Goal: Navigation & Orientation: Find specific page/section

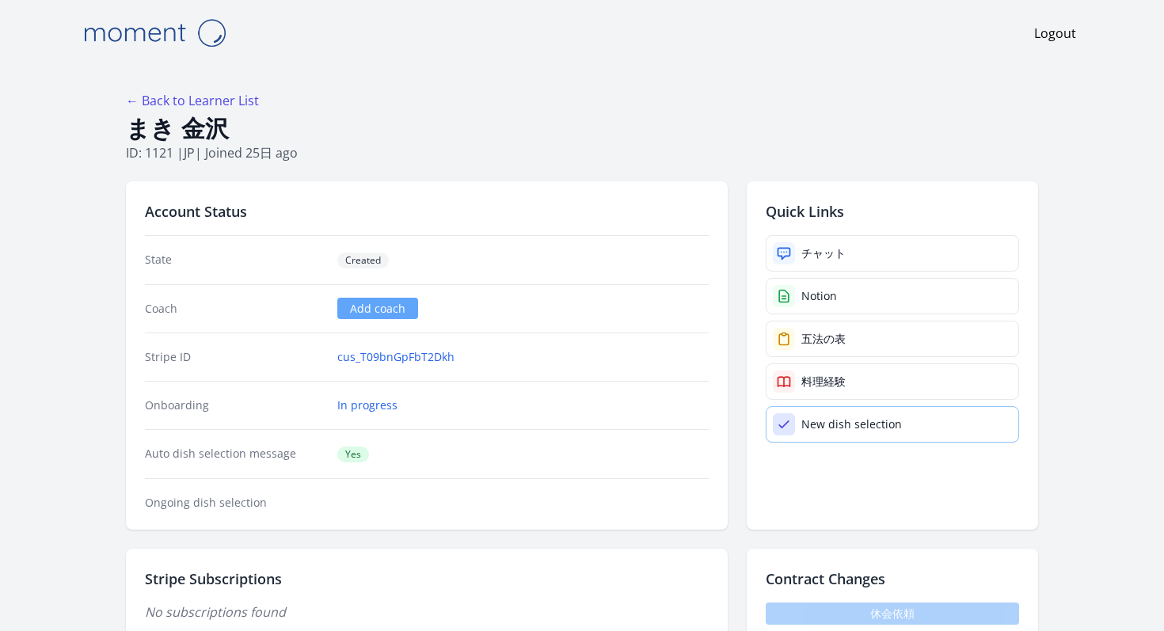
click at [862, 423] on div "New dish selection" at bounding box center [851, 424] width 101 height 16
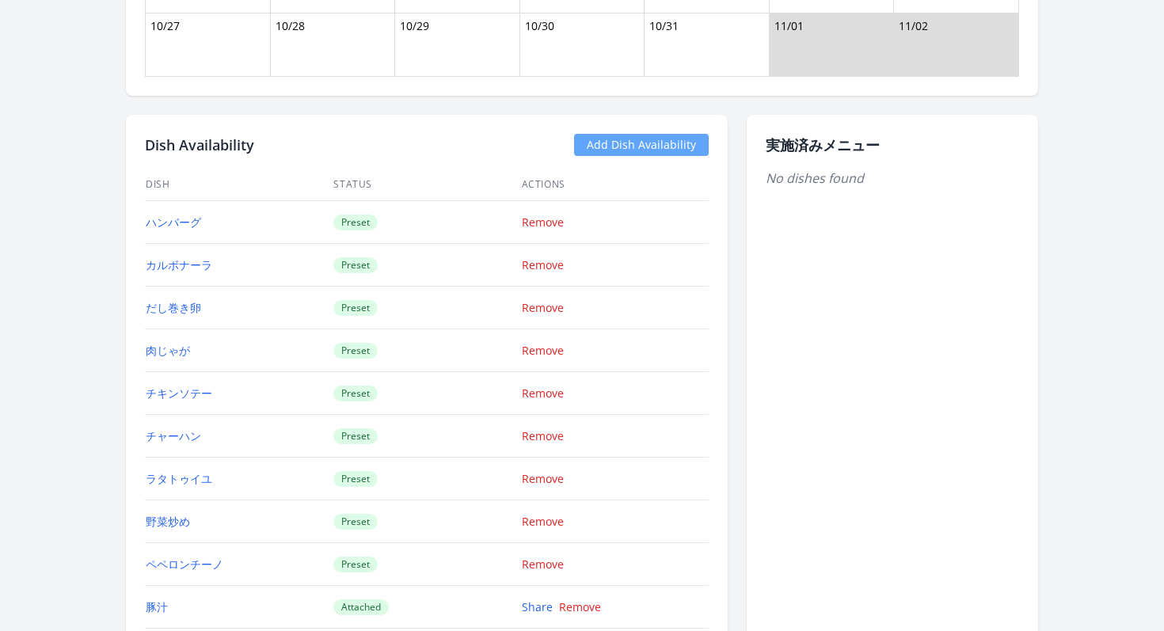
scroll to position [1401, 0]
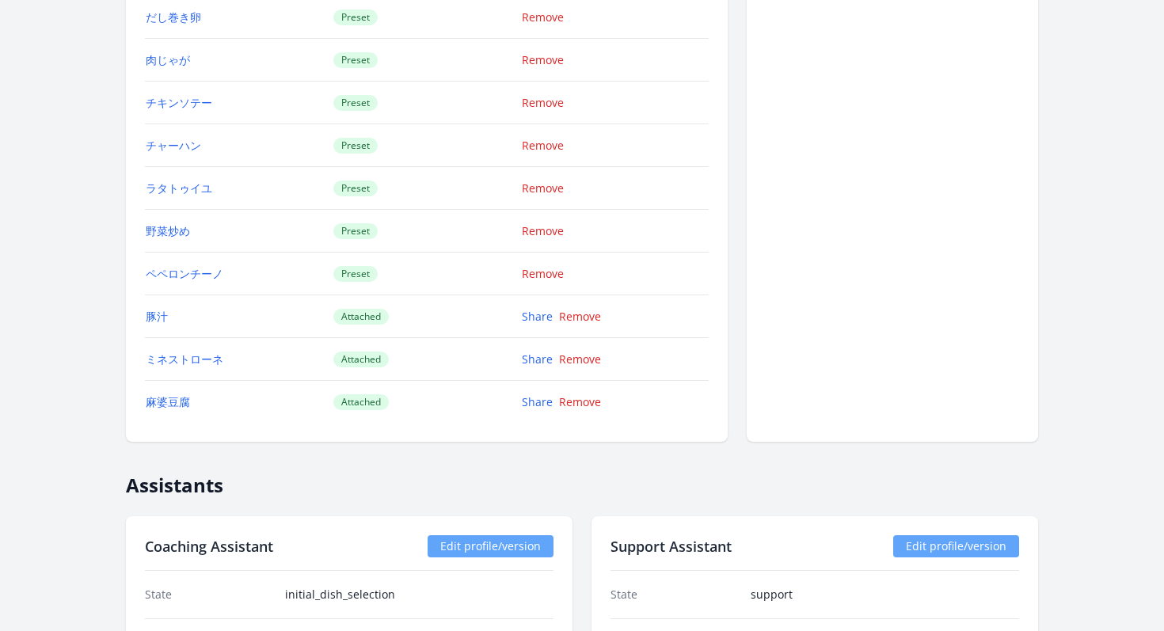
scroll to position [2021, 0]
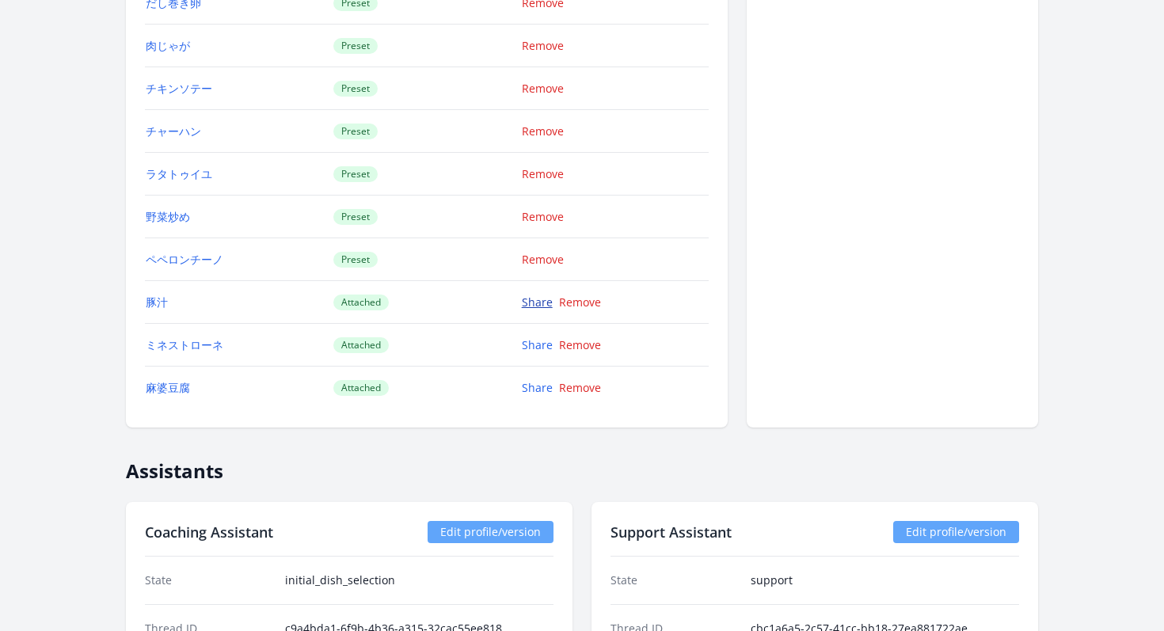
click at [531, 304] on link "Share" at bounding box center [537, 302] width 31 height 15
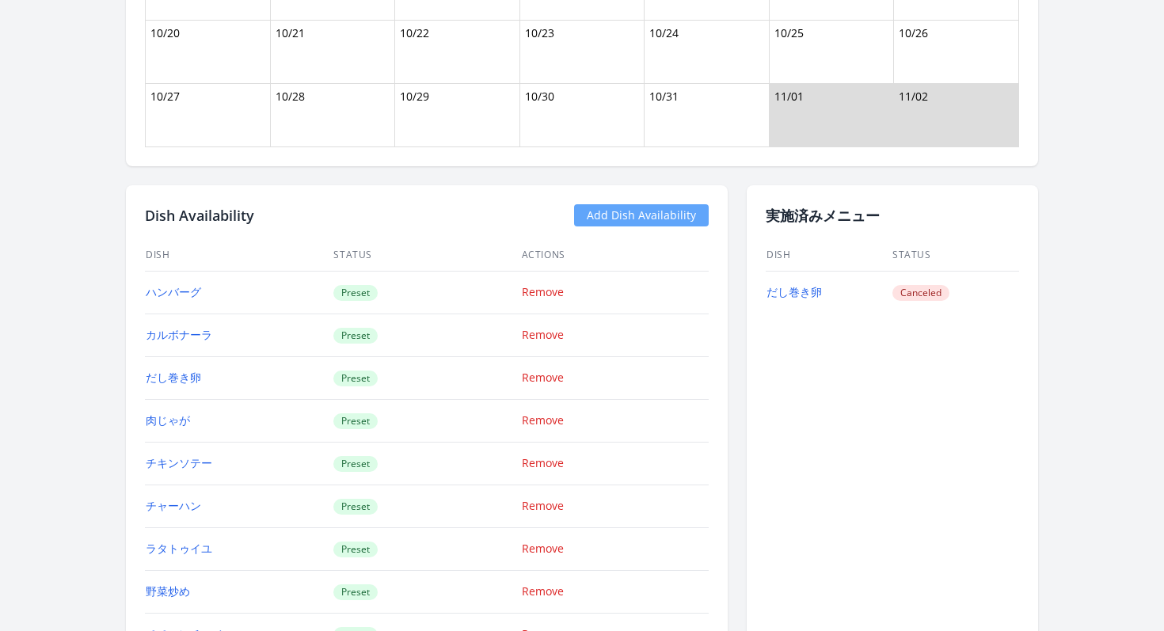
scroll to position [1851, 0]
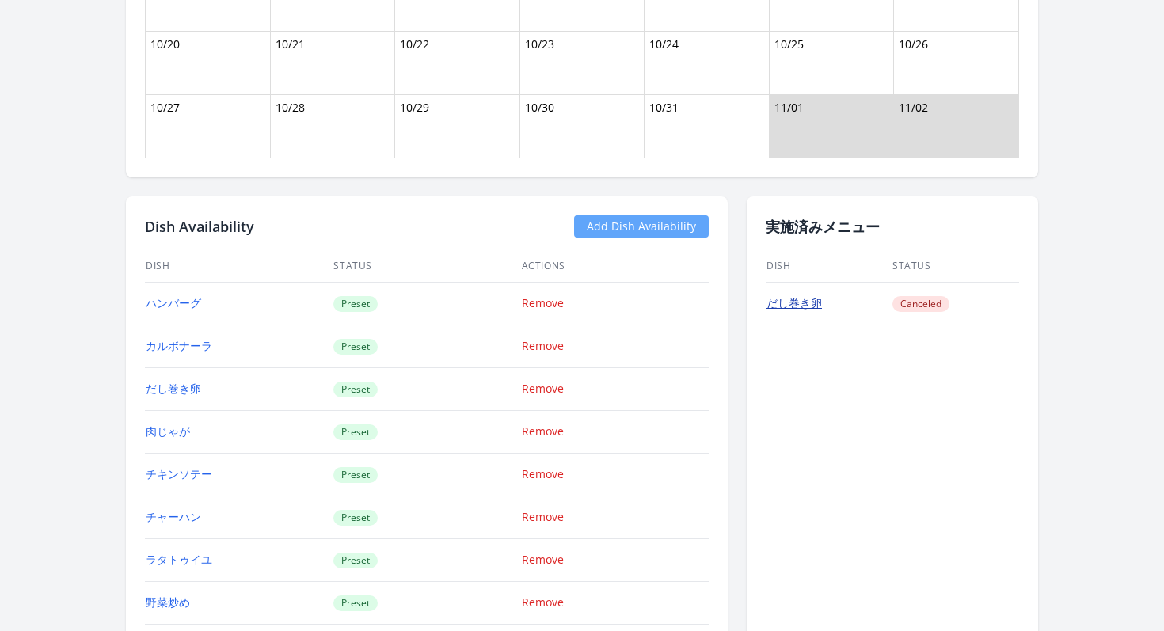
click at [795, 310] on link "だし巻き卵" at bounding box center [793, 302] width 55 height 15
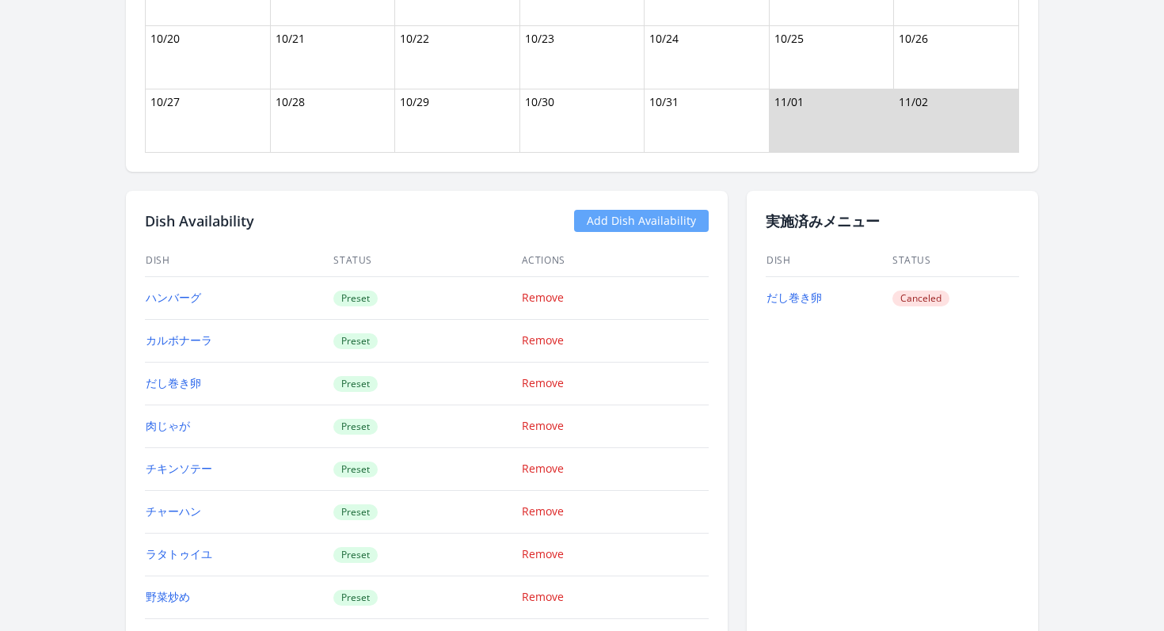
scroll to position [1858, 0]
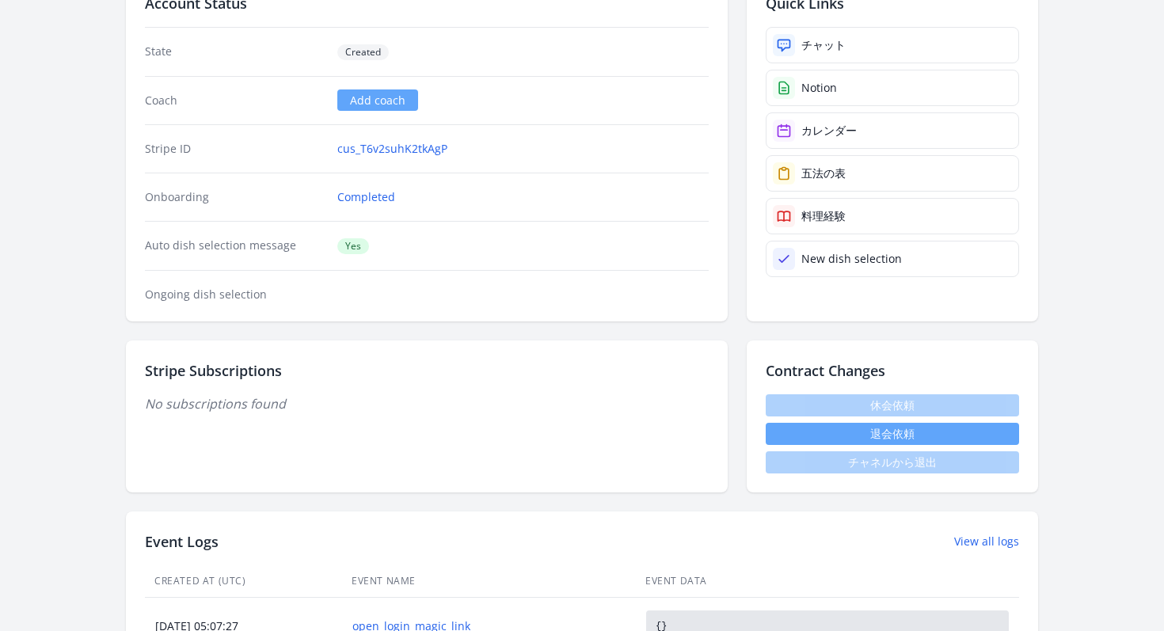
scroll to position [200, 0]
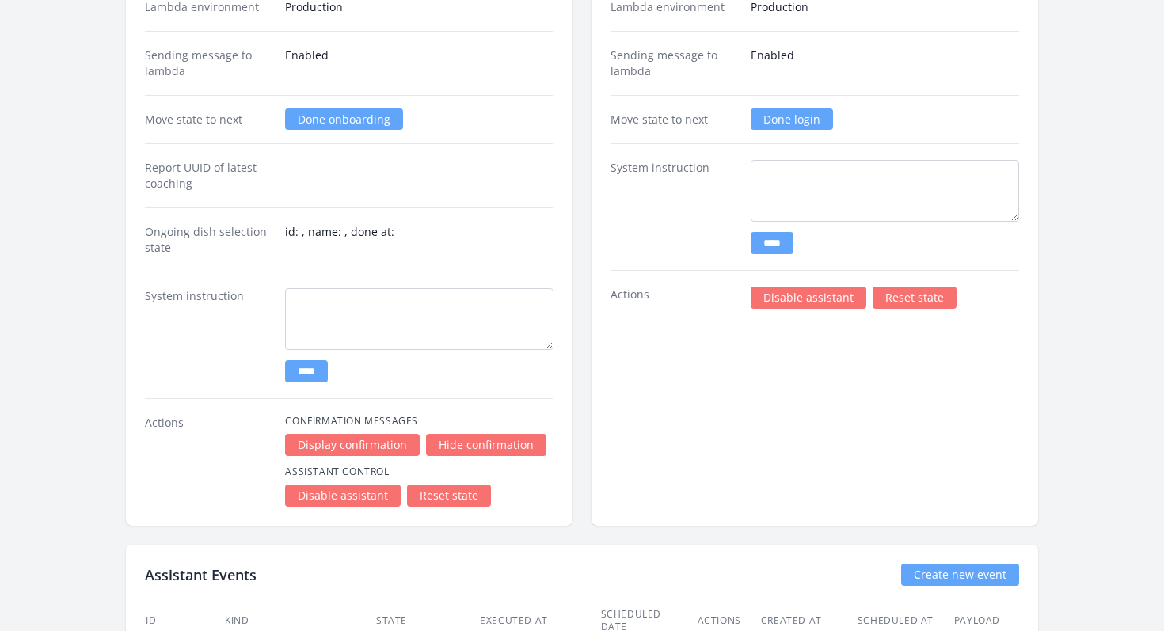
scroll to position [2561, 0]
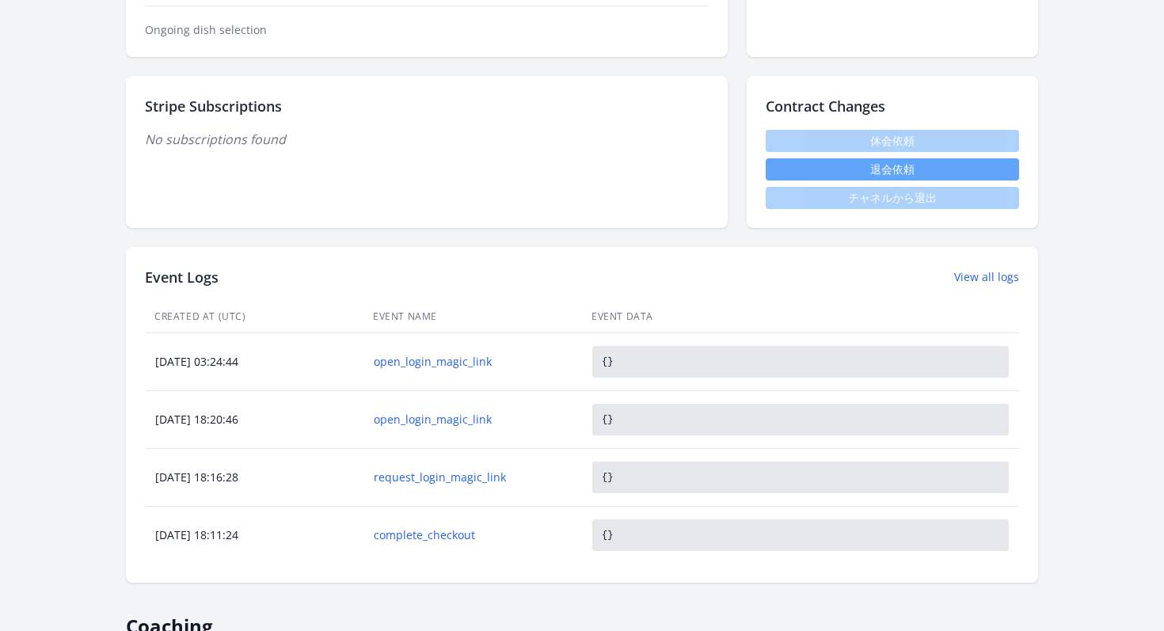
scroll to position [506, 0]
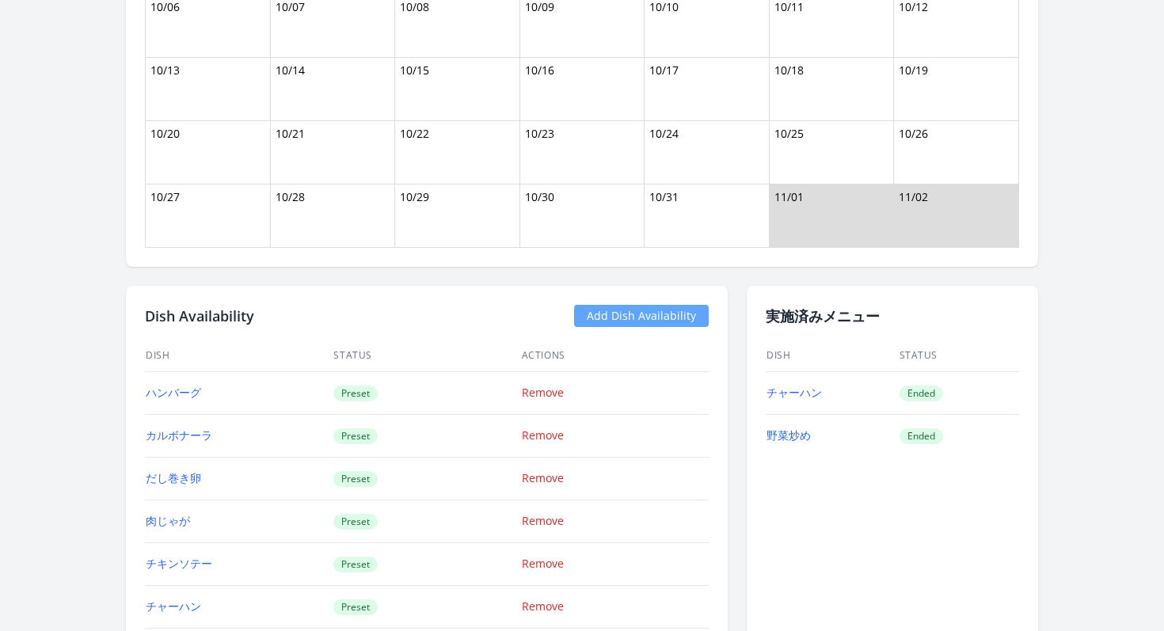
scroll to position [1634, 0]
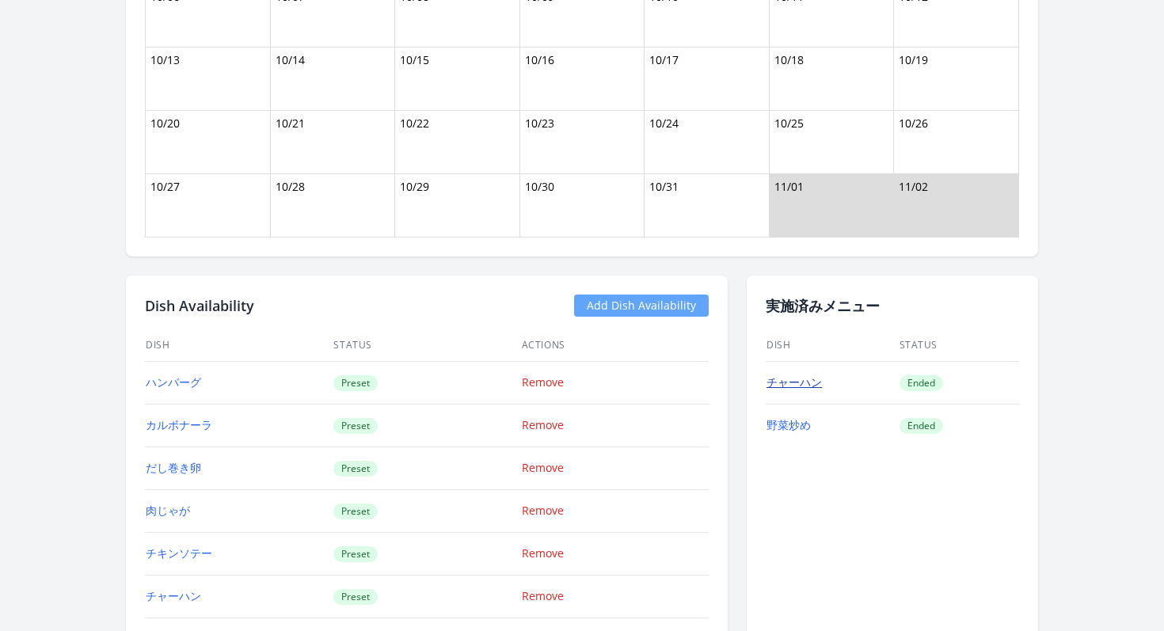
click at [799, 380] on link "チャーハン" at bounding box center [793, 382] width 55 height 15
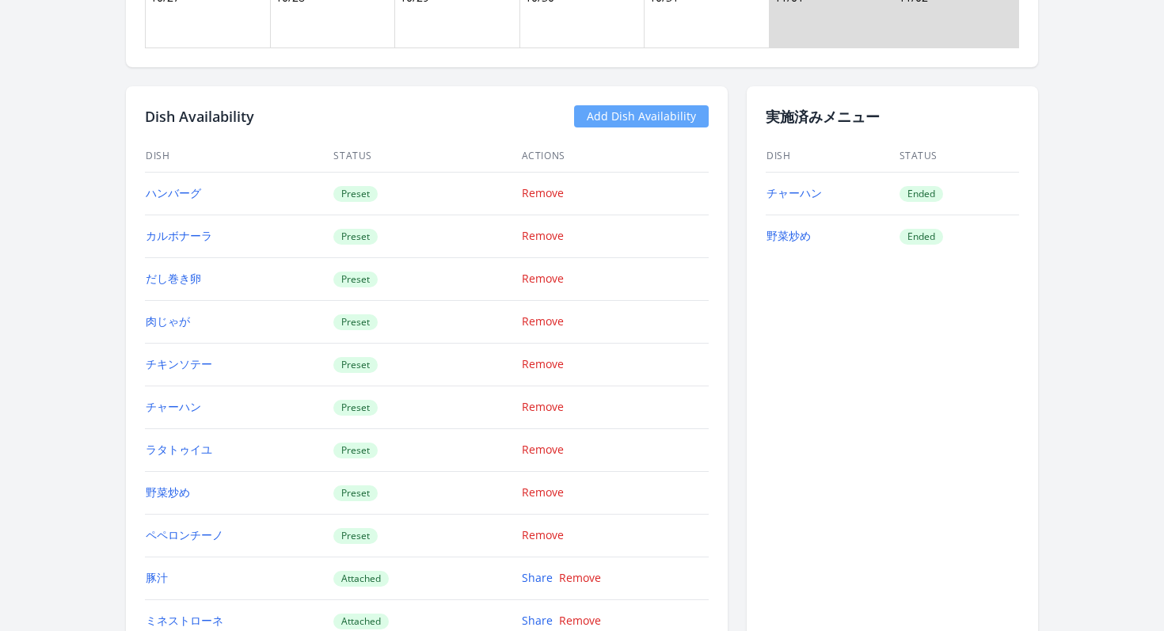
scroll to position [1853, 0]
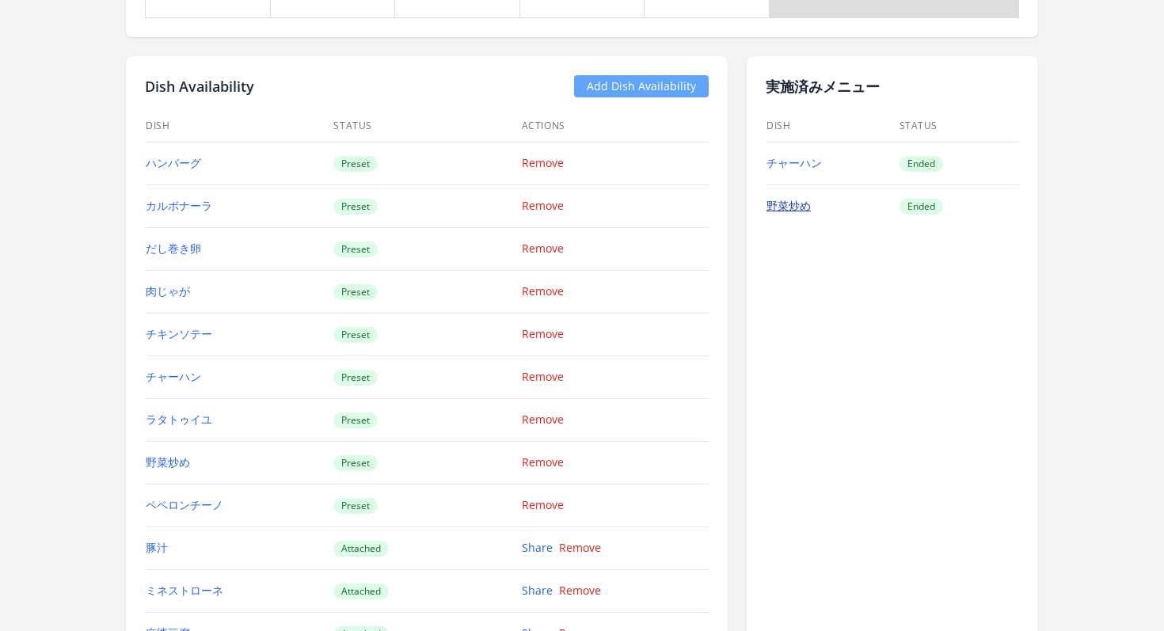
click at [782, 205] on link "野菜炒め" at bounding box center [788, 205] width 44 height 15
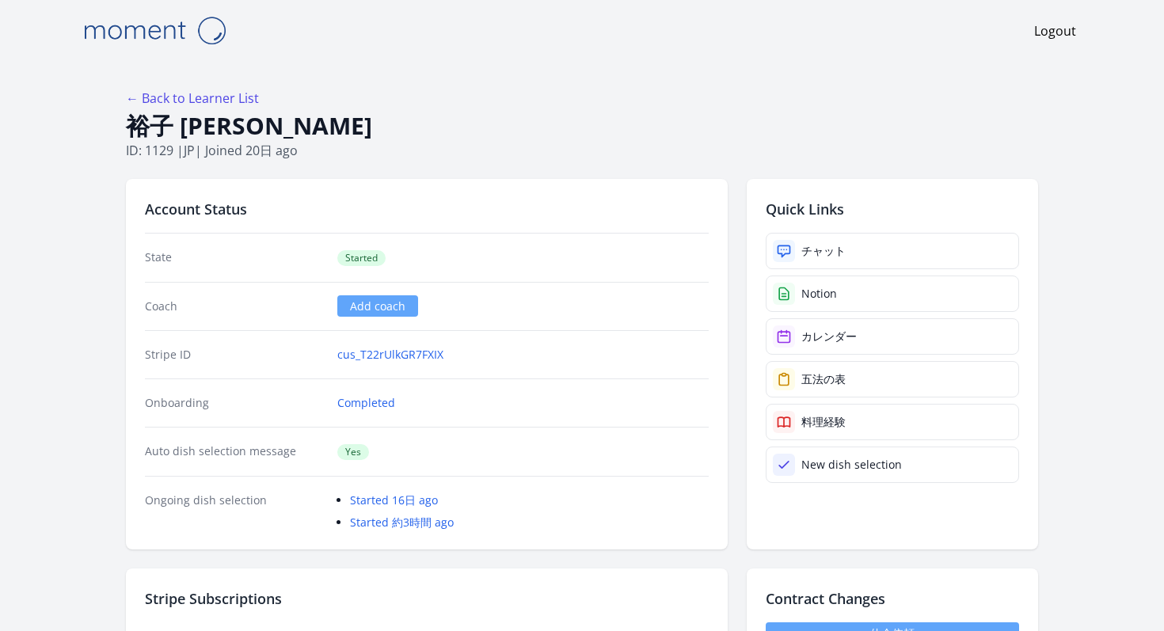
scroll to position [0, 0]
